Goal: Transaction & Acquisition: Register for event/course

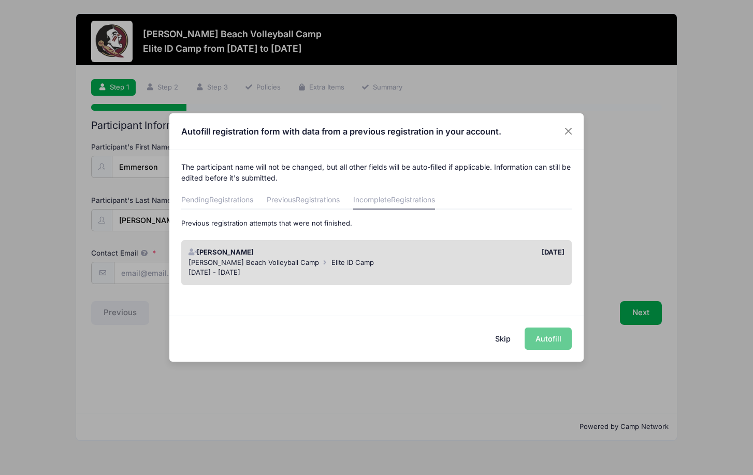
click at [537, 335] on div "Skip Autofill" at bounding box center [376, 339] width 414 height 46
click at [493, 258] on div "[PERSON_NAME] Beach Volleyball Camp Elite ID Camp" at bounding box center [376, 263] width 376 height 10
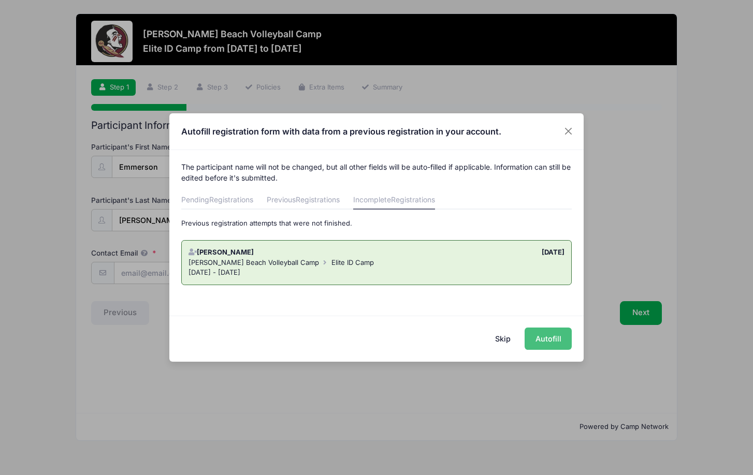
click at [548, 339] on button "Autofill" at bounding box center [547, 339] width 47 height 22
type input "[EMAIL_ADDRESS][PERSON_NAME][DOMAIN_NAME]"
type input "[DATE]"
type input "[STREET_ADDRESS]"
type input "[GEOGRAPHIC_DATA]"
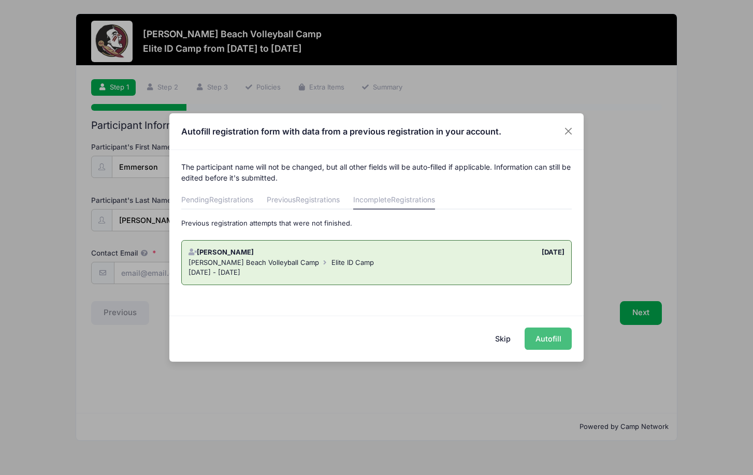
select select "FL"
type input "33705"
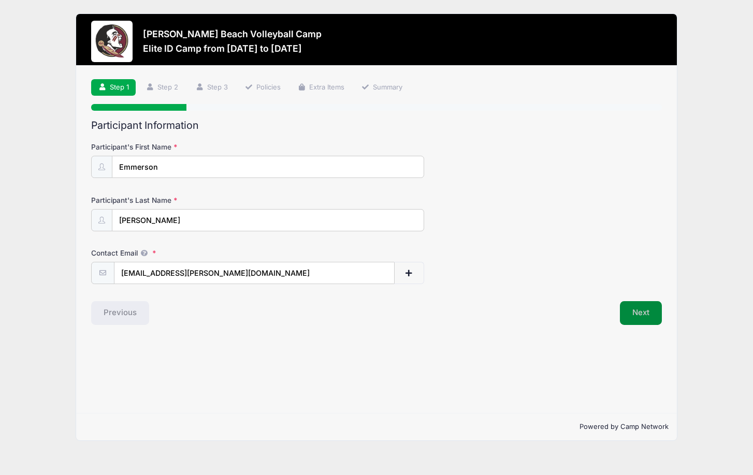
click at [634, 309] on button "Next" at bounding box center [641, 313] width 42 height 24
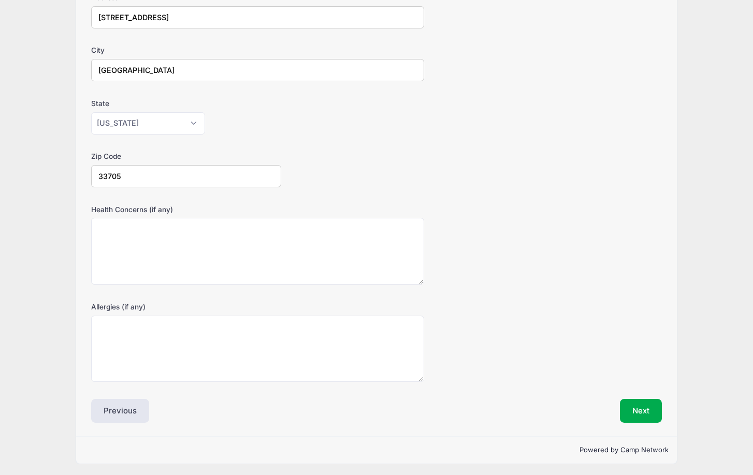
scroll to position [202, 0]
click at [643, 404] on button "Next" at bounding box center [641, 412] width 42 height 24
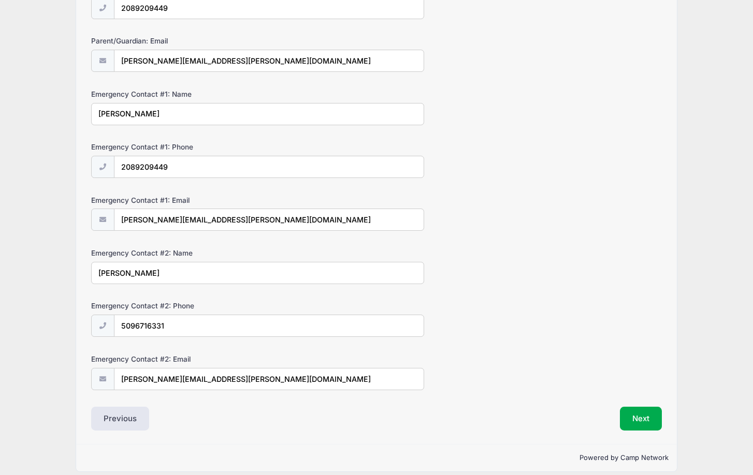
scroll to position [213, 0]
click at [638, 409] on button "Next" at bounding box center [641, 418] width 42 height 24
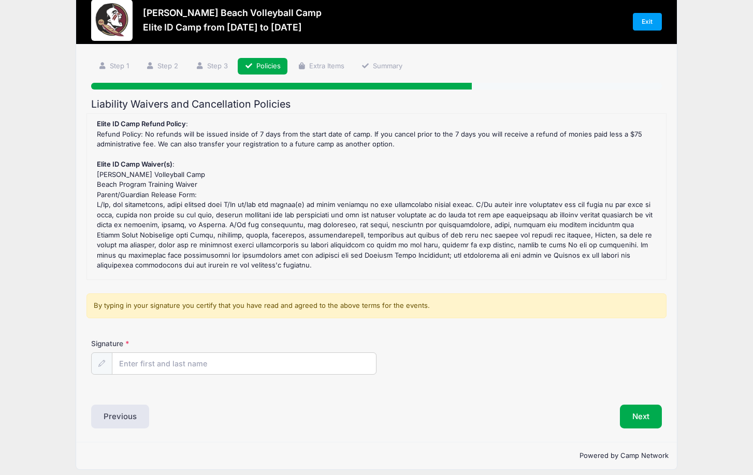
scroll to position [25, 0]
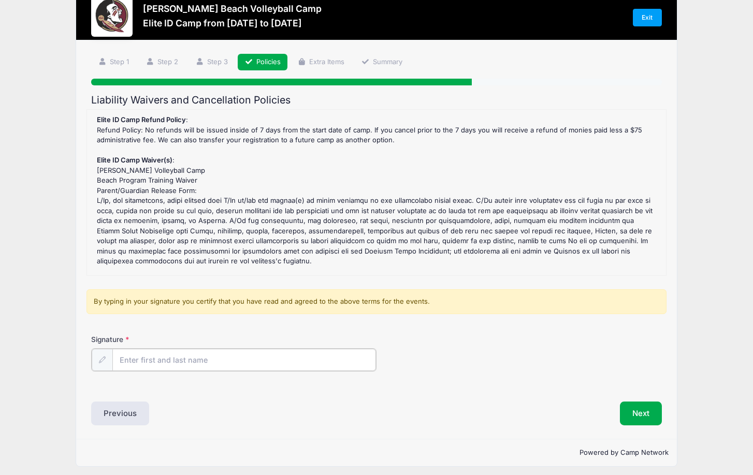
click at [276, 360] on input "Signature" at bounding box center [244, 360] width 264 height 22
type input "[PERSON_NAME]"
click at [632, 404] on button "Next" at bounding box center [641, 413] width 42 height 24
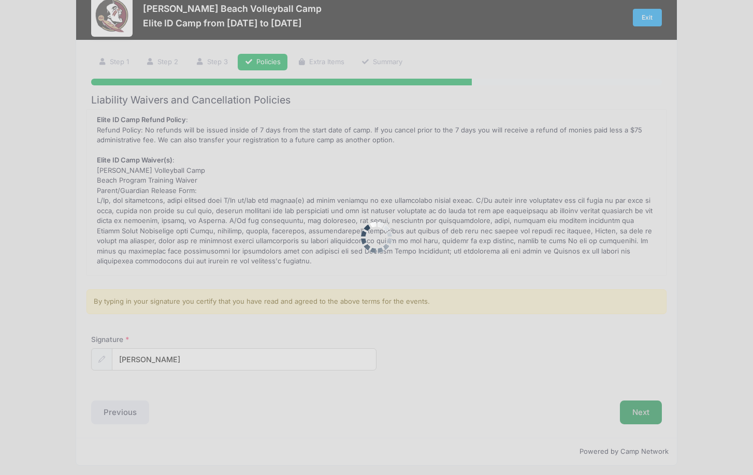
scroll to position [0, 0]
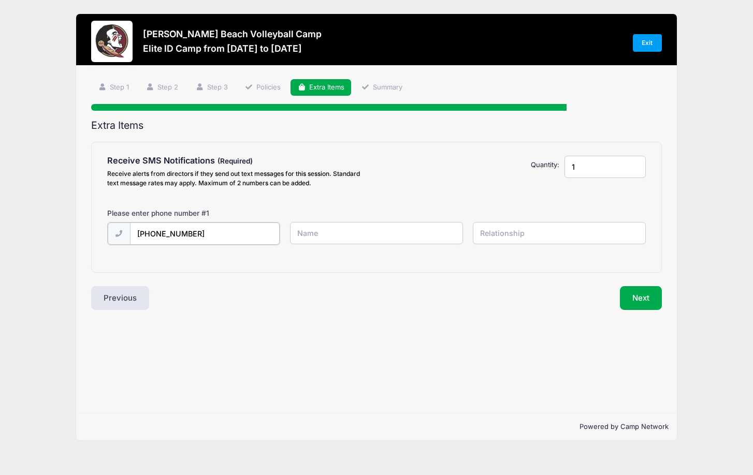
type input "[PHONE_NUMBER]"
type input "[PERSON_NAME]"
type input "Mother"
click at [640, 291] on button "Next" at bounding box center [641, 297] width 42 height 24
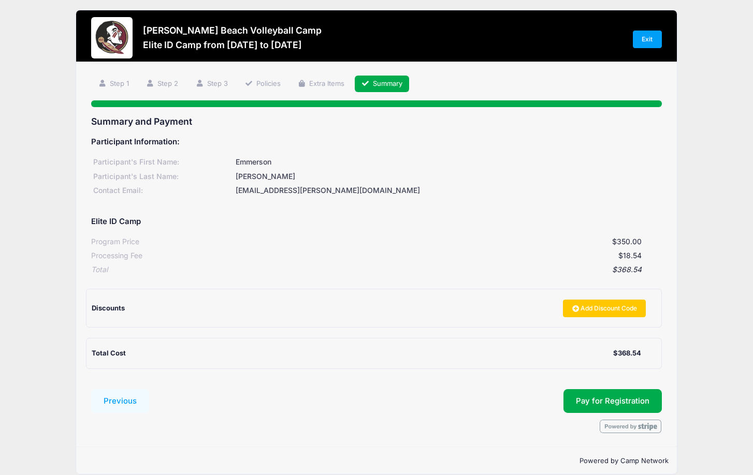
scroll to position [5, 0]
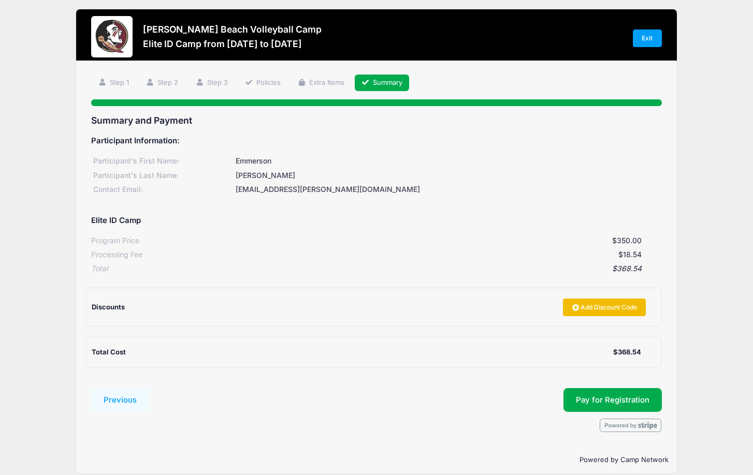
click at [580, 304] on link "Add Discount Code" at bounding box center [604, 308] width 83 height 18
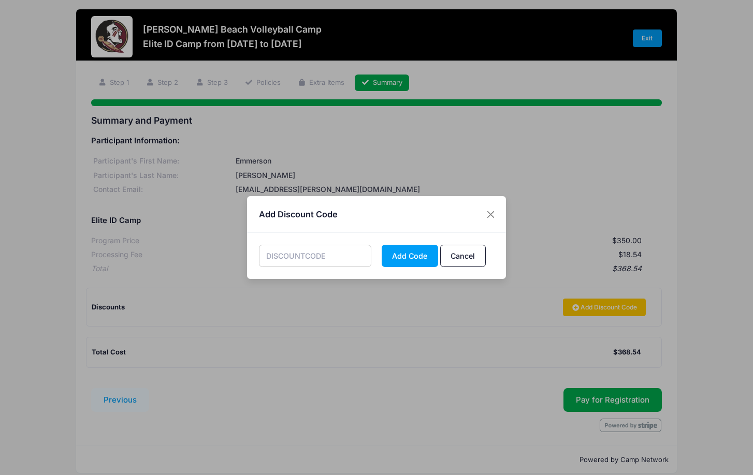
click at [328, 255] on input "text" at bounding box center [315, 256] width 113 height 22
click at [403, 255] on button "Add Code" at bounding box center [410, 256] width 56 height 22
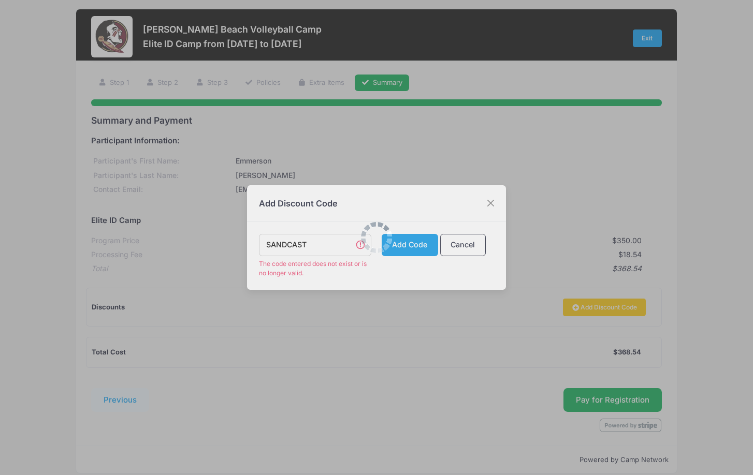
scroll to position [11, 0]
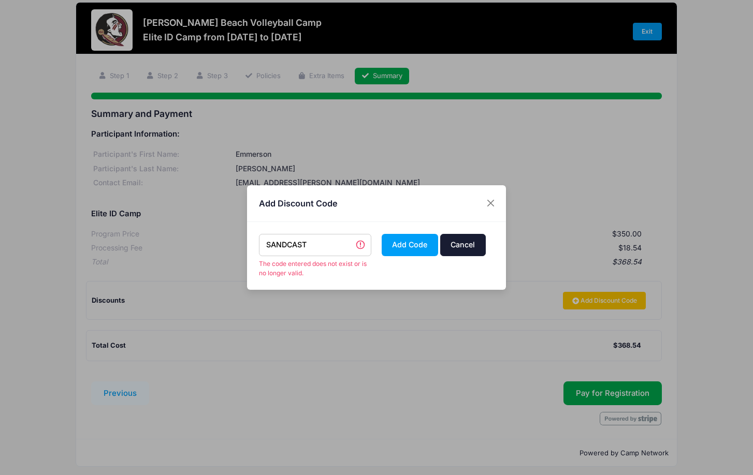
click at [451, 247] on button "Cancel" at bounding box center [463, 245] width 46 height 22
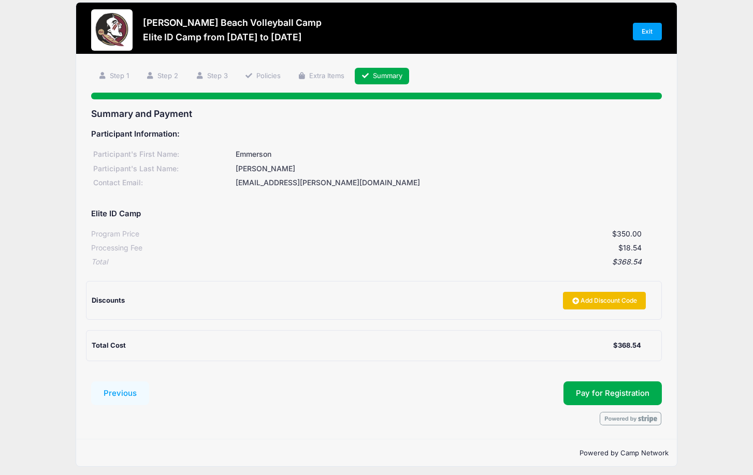
click at [588, 295] on link "Add Discount Code" at bounding box center [604, 301] width 83 height 18
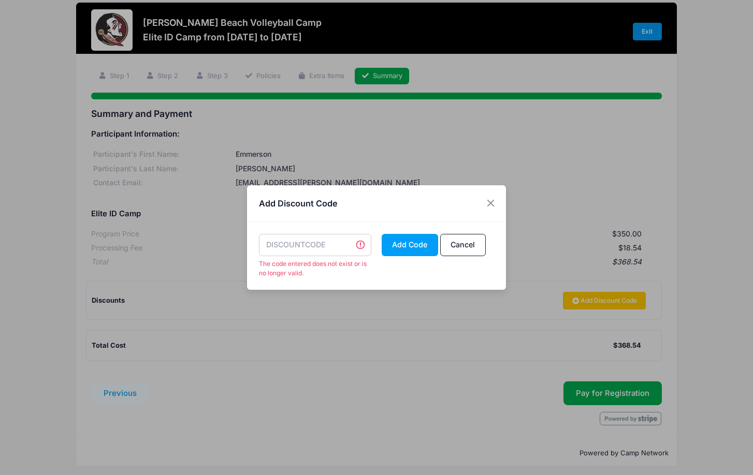
click at [344, 249] on input "text" at bounding box center [315, 245] width 113 height 22
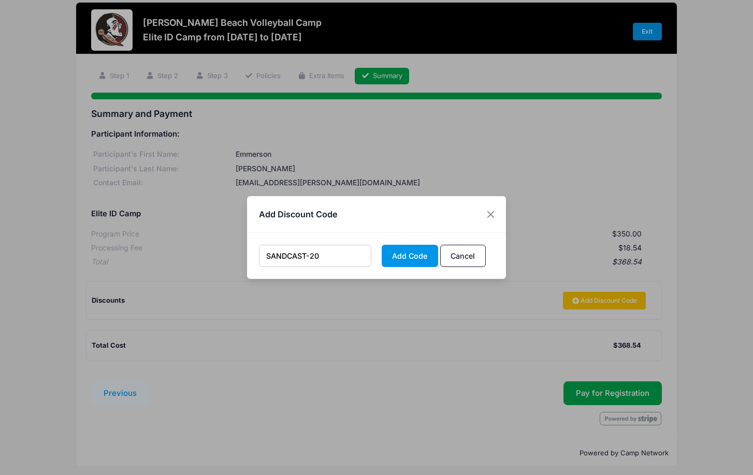
type input "SANDCAST-20"
click at [409, 257] on button "Add Code" at bounding box center [410, 256] width 56 height 22
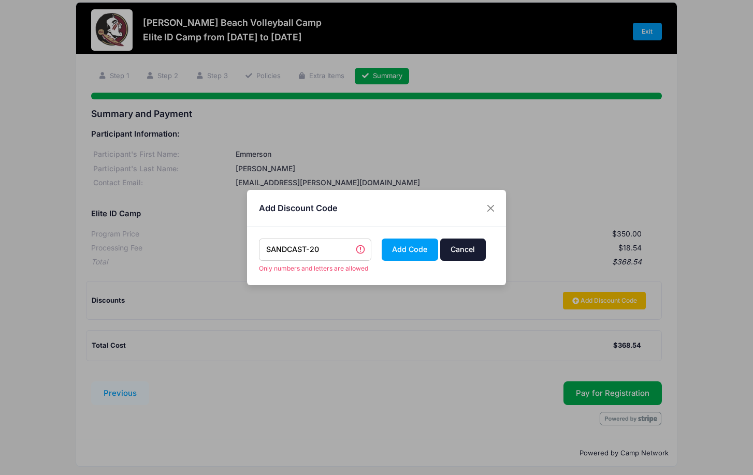
click at [462, 255] on button "Cancel" at bounding box center [463, 250] width 46 height 22
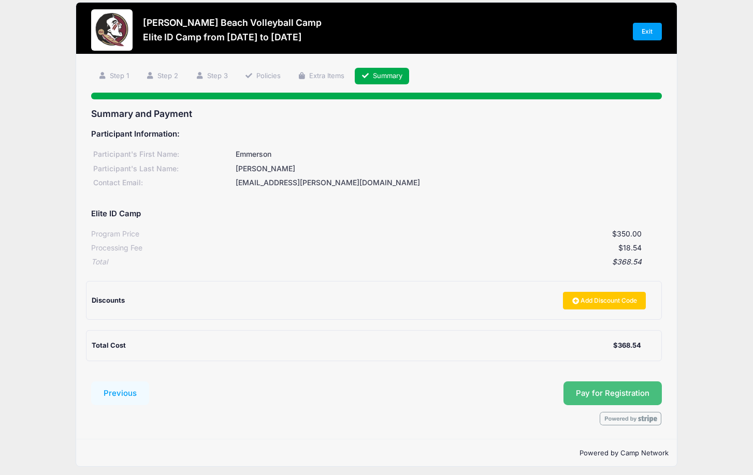
click at [588, 389] on button "Pay for Registration" at bounding box center [612, 394] width 98 height 24
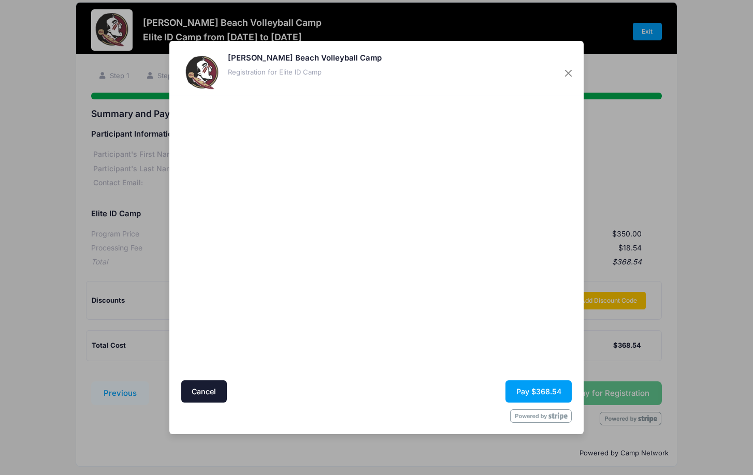
click at [428, 302] on div at bounding box center [477, 238] width 191 height 274
click at [535, 390] on button "Pay $368.54" at bounding box center [538, 392] width 66 height 22
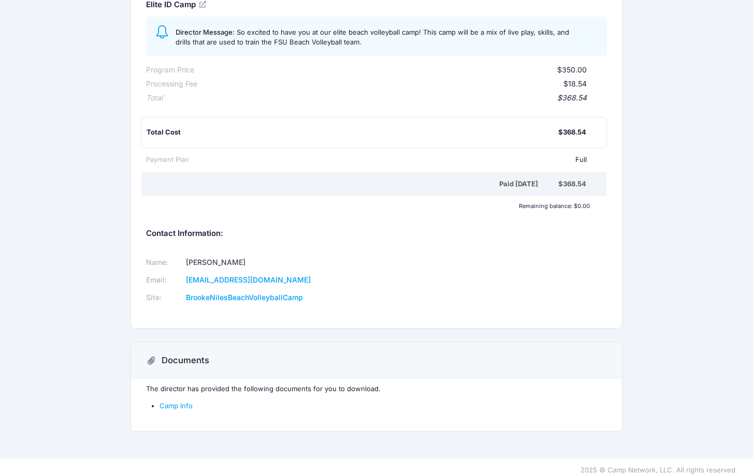
scroll to position [137, 0]
click at [180, 402] on link "Camp Info" at bounding box center [175, 406] width 33 height 8
